Goal: Navigation & Orientation: Find specific page/section

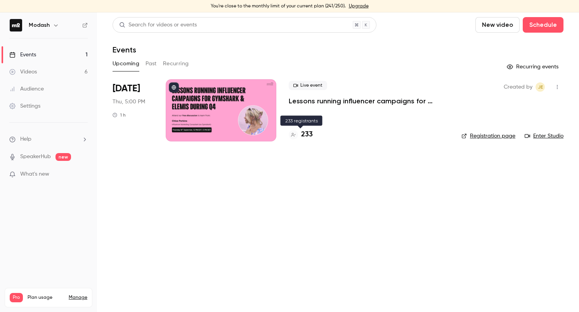
click at [295, 137] on icon at bounding box center [293, 134] width 5 height 5
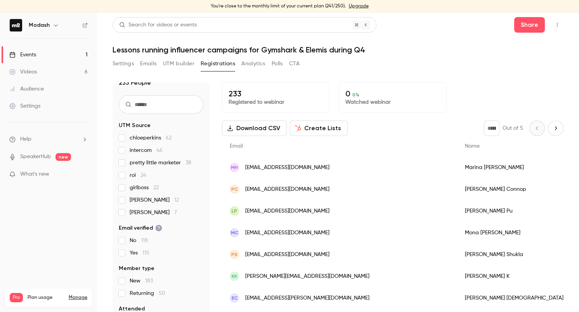
scroll to position [11, 0]
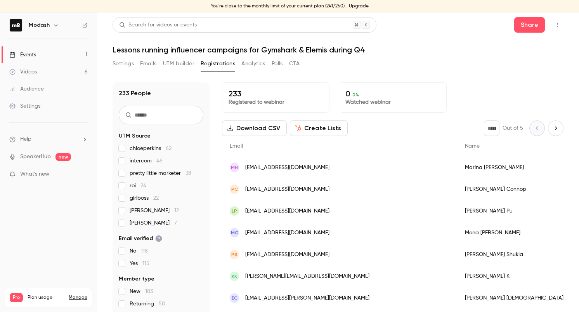
click at [38, 56] on link "Events 1" at bounding box center [48, 54] width 97 height 17
